Goal: Task Accomplishment & Management: Manage account settings

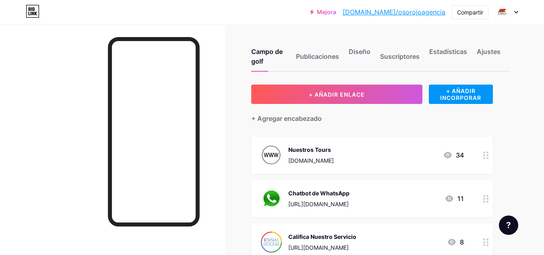
click at [395, 159] on div "Nuestros Tours [DOMAIN_NAME] 34" at bounding box center [362, 155] width 203 height 21
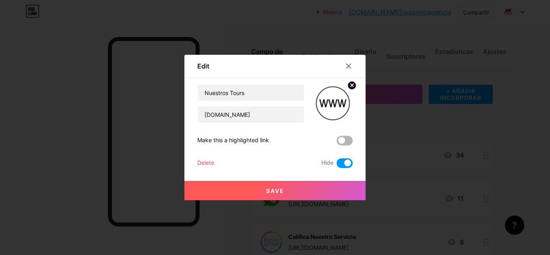
click at [349, 141] on span at bounding box center [345, 141] width 16 height 10
click at [337, 143] on input "checkbox" at bounding box center [337, 143] width 0 height 0
click at [283, 186] on button "Save" at bounding box center [274, 190] width 181 height 19
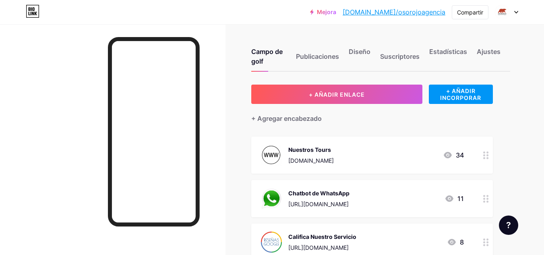
click at [414, 161] on div "Nuestros Tours [DOMAIN_NAME] 34" at bounding box center [362, 155] width 203 height 21
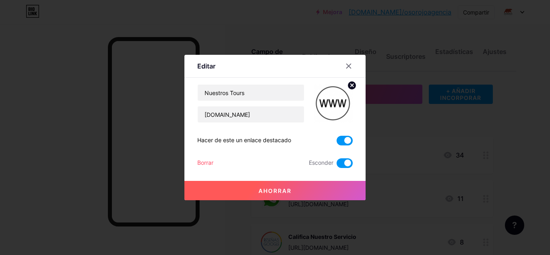
click at [341, 163] on span at bounding box center [345, 163] width 16 height 10
click at [337, 165] on input "checkbox" at bounding box center [337, 165] width 0 height 0
click at [276, 186] on button "Ahorrar" at bounding box center [274, 190] width 181 height 19
